Goal: Task Accomplishment & Management: Use online tool/utility

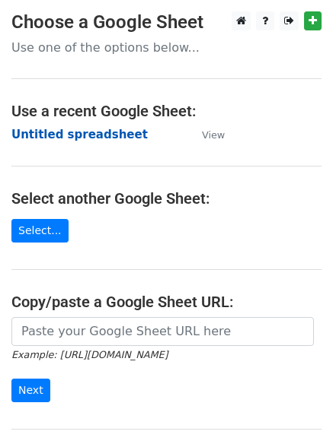
click at [94, 141] on strong "Untitled spreadsheet" at bounding box center [79, 135] width 136 height 14
click at [107, 136] on strong "Untitled spreadsheet" at bounding box center [79, 135] width 136 height 14
click at [100, 128] on strong "Untitled spreadsheet" at bounding box center [79, 135] width 136 height 14
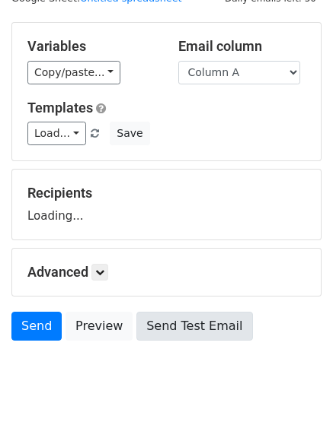
scroll to position [86, 0]
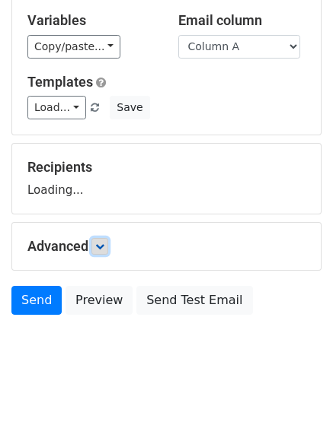
click at [108, 247] on link at bounding box center [99, 246] width 17 height 17
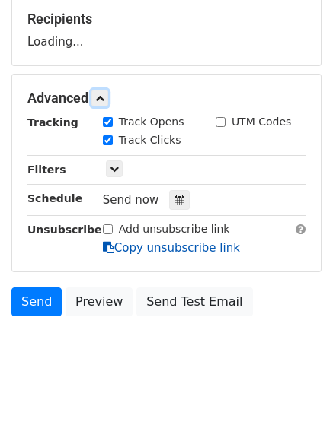
scroll to position [235, 0]
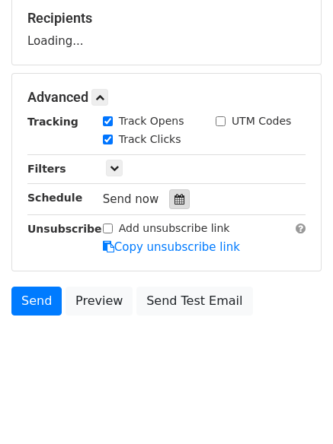
click at [174, 201] on icon at bounding box center [179, 199] width 10 height 11
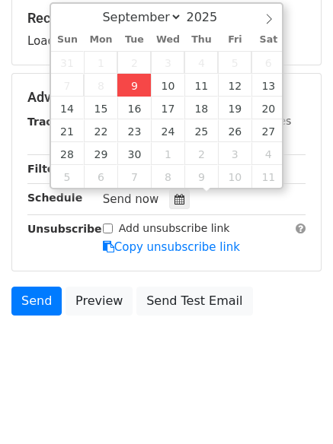
type input "2025-09-09 12:05"
type input "05"
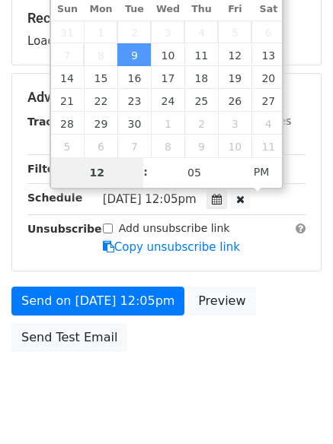
type input "4"
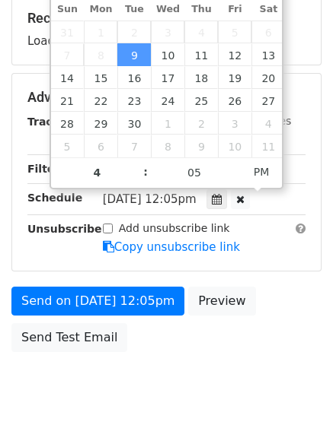
type input "2025-09-09 16:05"
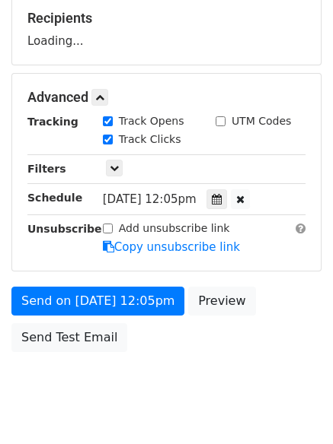
click at [170, 398] on body "New Campaign Daily emails left: 50 Google Sheet: Untitled spreadsheet Variables…" at bounding box center [166, 98] width 333 height 645
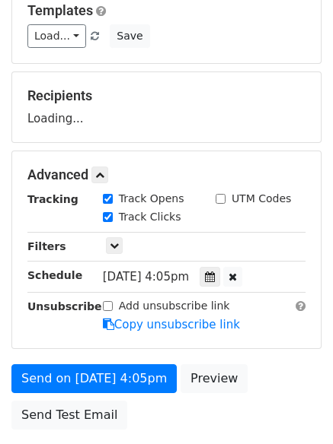
scroll to position [159, 0]
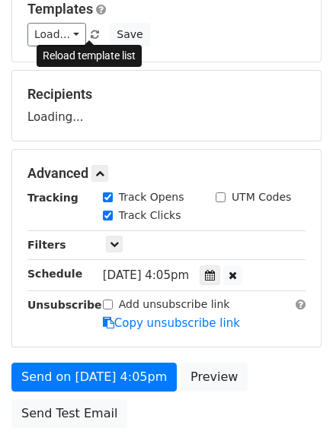
click at [91, 33] on span at bounding box center [95, 35] width 8 height 10
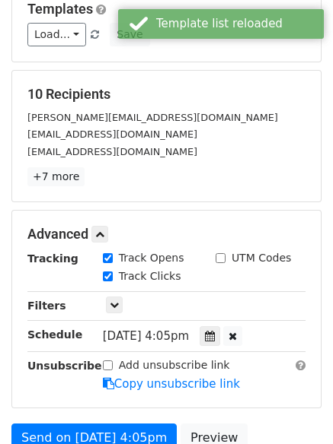
scroll to position [333, 0]
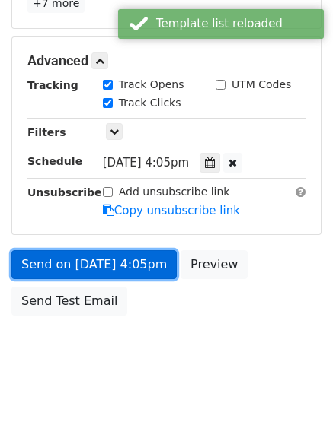
click at [101, 262] on link "Send on Sep 9 at 4:05pm" at bounding box center [93, 264] width 165 height 29
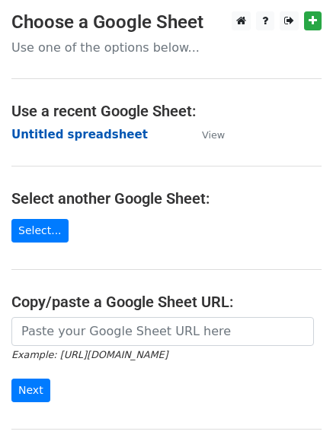
click at [116, 137] on strong "Untitled spreadsheet" at bounding box center [79, 135] width 136 height 14
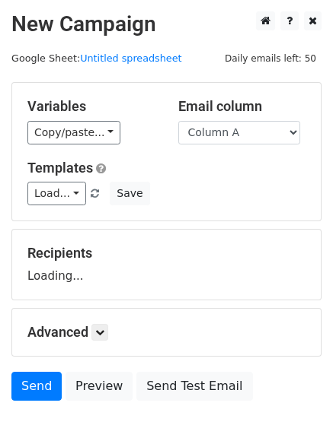
select select "Column B"
click at [178, 121] on select "Column A Column B Column C Column D" at bounding box center [239, 133] width 122 height 24
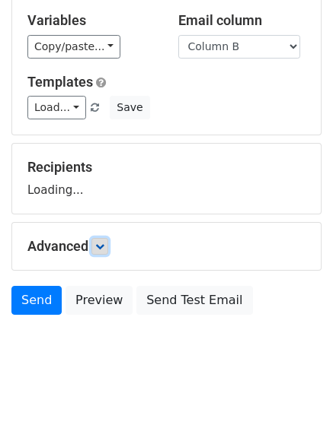
click at [99, 244] on icon at bounding box center [99, 246] width 9 height 9
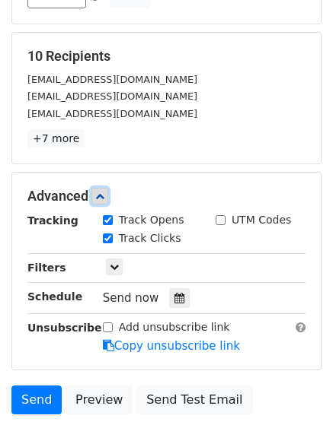
scroll to position [201, 0]
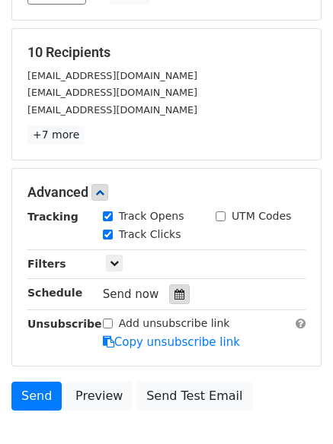
click at [174, 298] on icon at bounding box center [179, 294] width 10 height 11
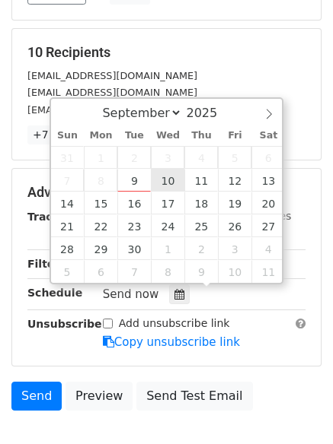
type input "2025-09-10 12:00"
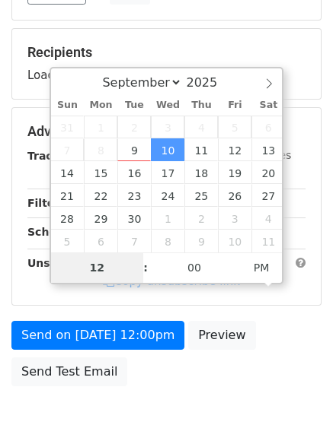
type input "5"
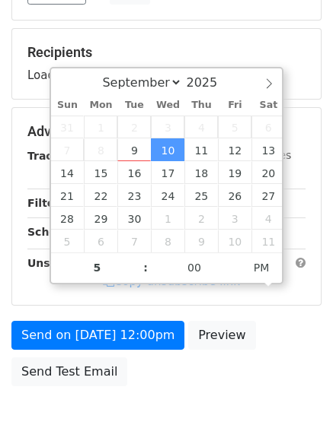
type input "2025-09-10 17:00"
click at [173, 381] on div "Send on Sep 10 at 12:00pm Preview Send Test Email" at bounding box center [166, 357] width 333 height 73
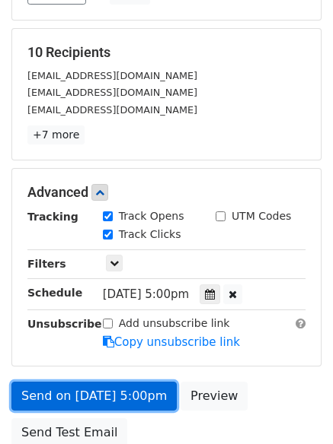
click at [122, 391] on link "Send on Sep 10 at 5:00pm" at bounding box center [93, 396] width 165 height 29
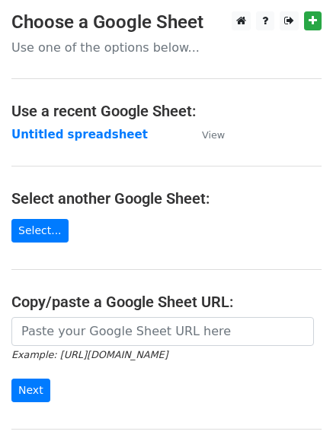
click at [80, 128] on strong "Untitled spreadsheet" at bounding box center [79, 135] width 136 height 14
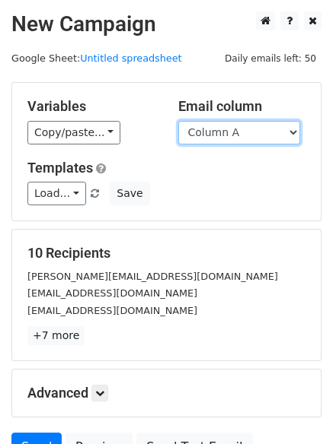
click at [232, 131] on select "Column A Column B Column C Column D" at bounding box center [239, 133] width 122 height 24
select select "Column C"
click at [178, 121] on select "Column A Column B Column C Column D" at bounding box center [239, 133] width 122 height 24
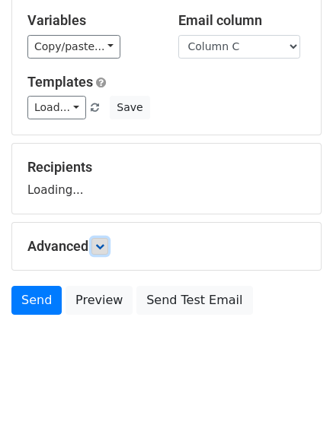
click at [104, 247] on icon at bounding box center [99, 246] width 9 height 9
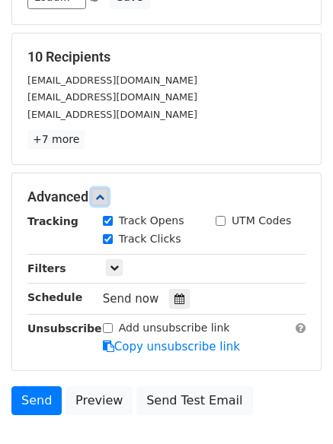
scroll to position [212, 0]
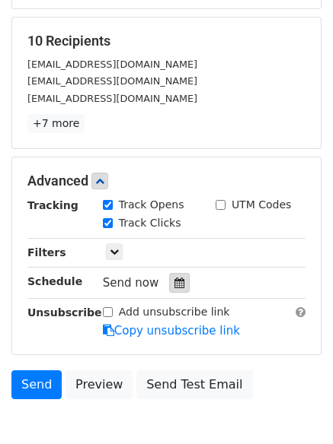
click at [174, 285] on icon at bounding box center [179, 283] width 10 height 11
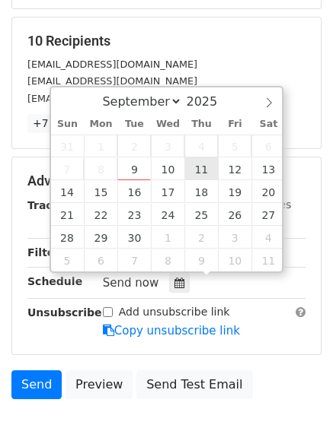
type input "2025-09-11 12:00"
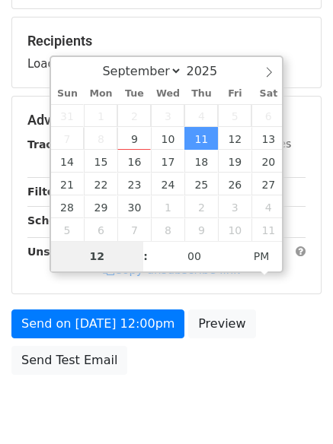
type input "6"
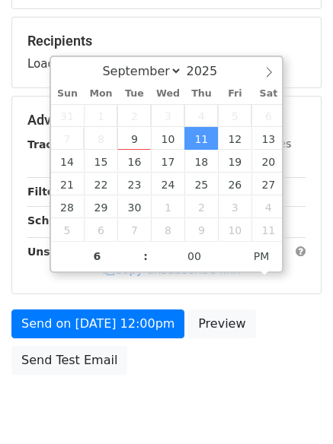
type input "2025-09-11 18:00"
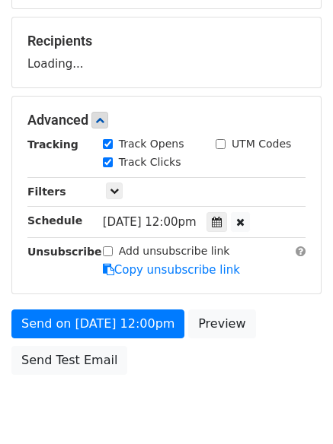
click at [159, 388] on body "New Campaign Daily emails left: 50 Google Sheet: Untitled spreadsheet Variables…" at bounding box center [166, 121] width 333 height 645
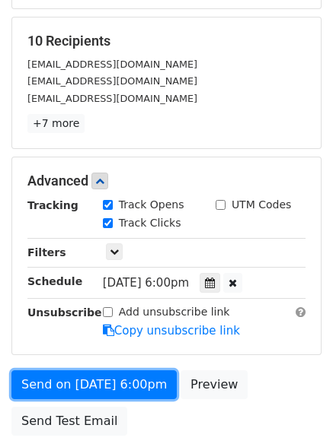
click at [159, 388] on link "Send on Sep 11 at 6:00pm" at bounding box center [93, 385] width 165 height 29
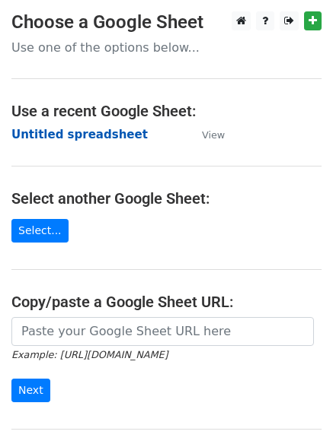
click at [107, 137] on strong "Untitled spreadsheet" at bounding box center [79, 135] width 136 height 14
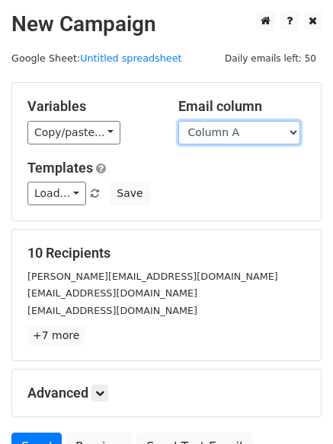
click at [260, 131] on select "Column A Column B Column C Column D" at bounding box center [239, 133] width 122 height 24
select select "Column D"
click at [178, 121] on select "Column A Column B Column C Column D" at bounding box center [239, 133] width 122 height 24
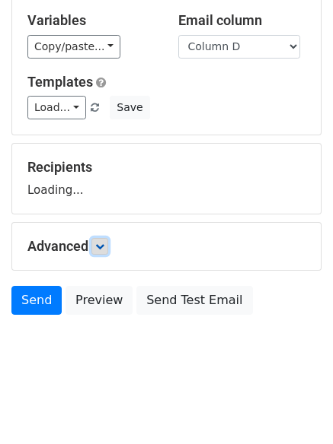
click at [104, 250] on icon at bounding box center [99, 246] width 9 height 9
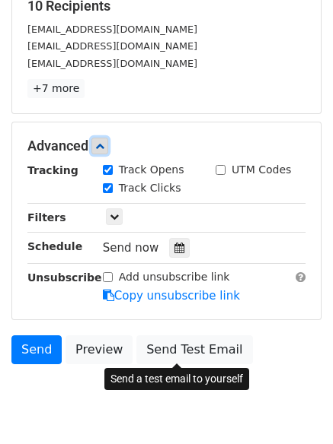
scroll to position [253, 0]
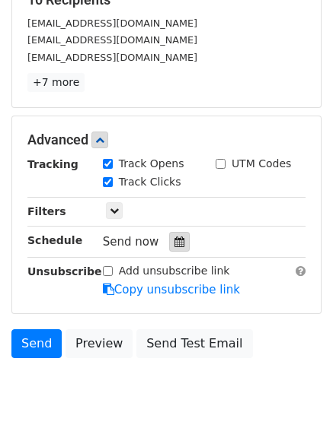
click at [180, 247] on div at bounding box center [179, 242] width 21 height 20
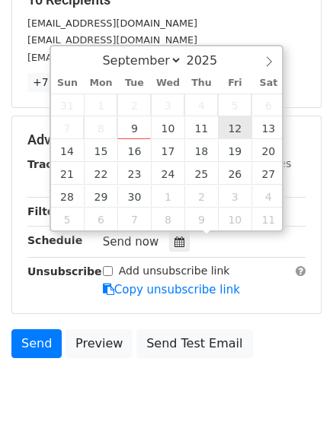
type input "[DATE] 12:00"
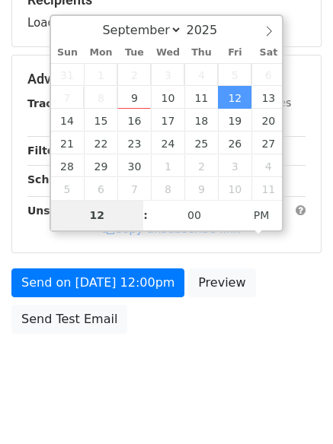
type input "7"
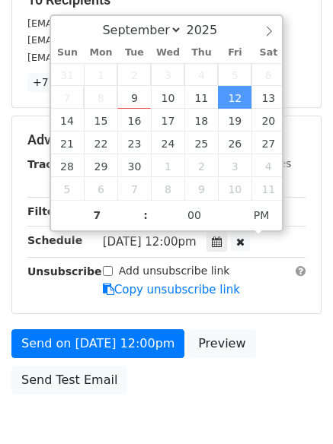
type input "[DATE] 19:00"
click at [177, 403] on body "New Campaign Daily emails left: 50 Google Sheet: Untitled spreadsheet Variables…" at bounding box center [166, 110] width 333 height 705
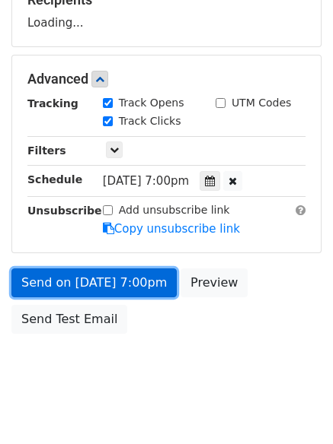
click at [120, 287] on link "Send on [DATE] 7:00pm" at bounding box center [93, 283] width 165 height 29
